Goal: Find specific fact: Find specific fact

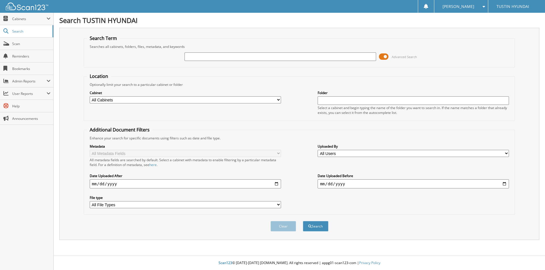
click at [199, 54] on input "text" at bounding box center [279, 56] width 191 height 9
type input "193353"
click at [303, 221] on button "Search" at bounding box center [316, 226] width 26 height 10
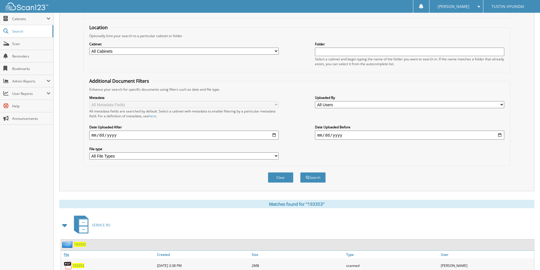
scroll to position [85, 0]
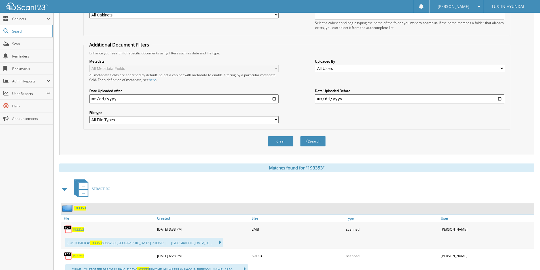
click at [78, 230] on span "193353" at bounding box center [78, 229] width 12 height 5
